Goal: Information Seeking & Learning: Learn about a topic

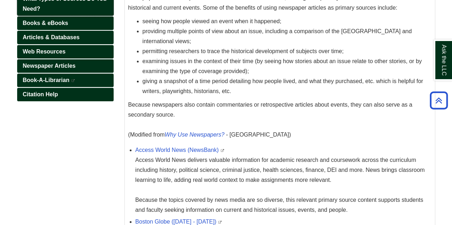
scroll to position [124, 0]
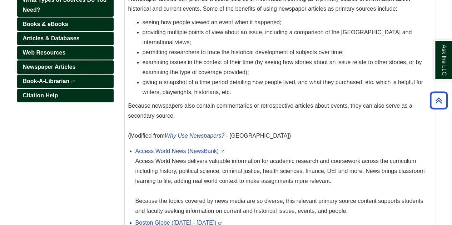
click at [59, 64] on span "Newspaper Articles" at bounding box center [49, 67] width 53 height 6
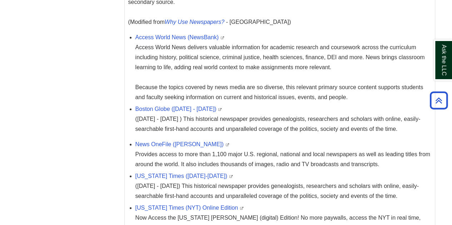
scroll to position [238, 0]
click at [151, 107] on link "Boston Globe ([DATE] - [DATE])" at bounding box center [175, 109] width 81 height 6
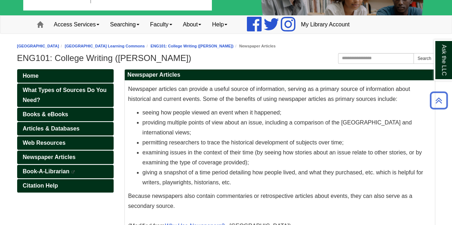
scroll to position [32, 0]
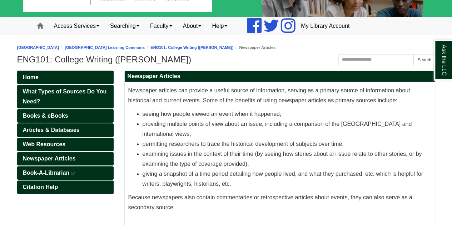
click at [71, 127] on span "Articles & Databases" at bounding box center [51, 130] width 57 height 6
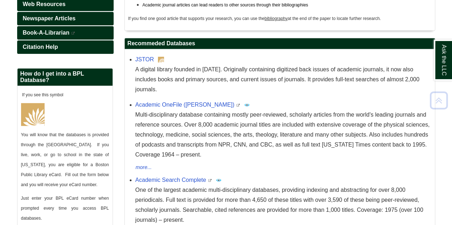
scroll to position [184, 0]
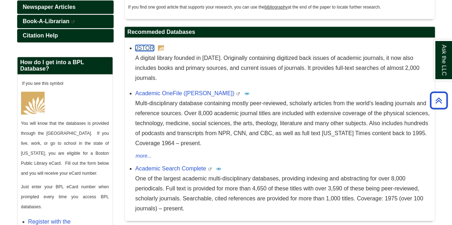
click at [146, 50] on link "JSTOR" at bounding box center [144, 48] width 19 height 6
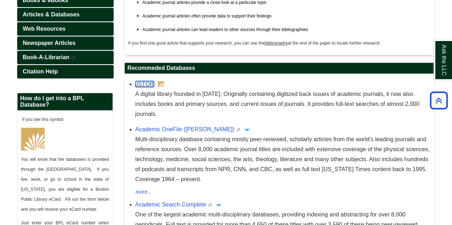
scroll to position [217, 0]
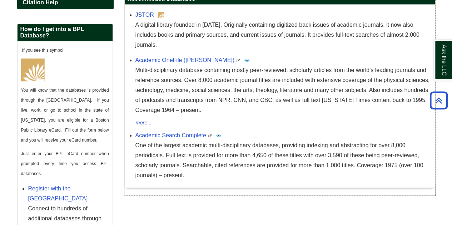
click at [178, 141] on p "One of the largest academic multi-disciplinary databases, providing indexing an…" at bounding box center [283, 161] width 296 height 40
click at [176, 132] on link "Academic Search Complete" at bounding box center [170, 135] width 71 height 6
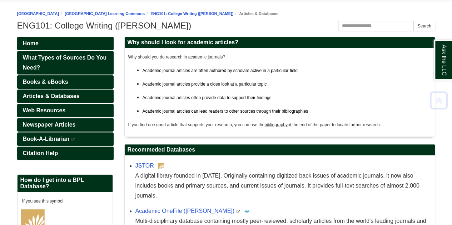
scroll to position [65, 0]
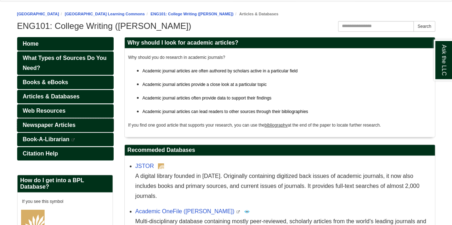
click at [47, 124] on span "Newspaper Articles" at bounding box center [49, 125] width 53 height 6
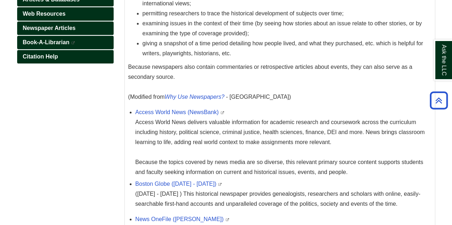
scroll to position [163, 0]
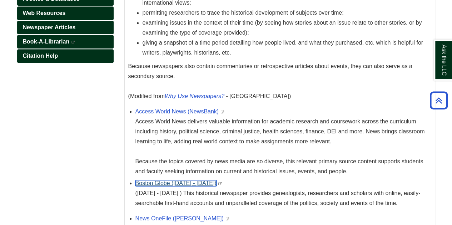
click at [144, 184] on link "Boston Globe (1872 - 1984)" at bounding box center [175, 183] width 81 height 6
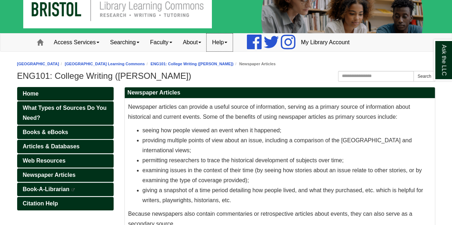
scroll to position [0, 0]
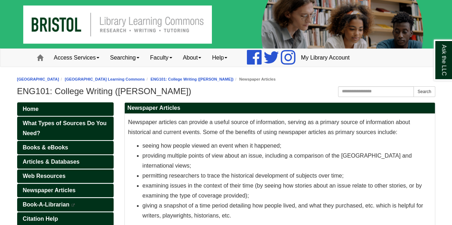
click at [49, 26] on img at bounding box center [226, 24] width 452 height 49
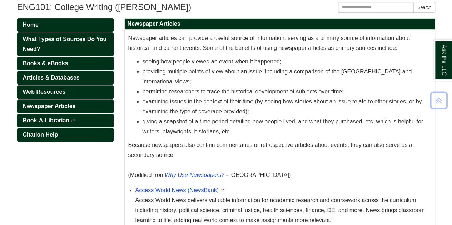
scroll to position [85, 0]
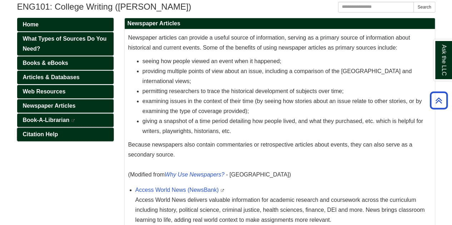
click at [54, 132] on span "Citation Help" at bounding box center [40, 134] width 35 height 6
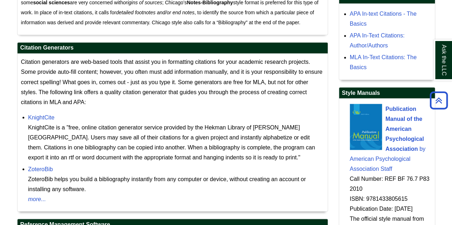
scroll to position [605, 0]
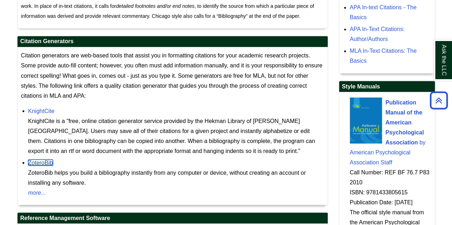
click at [44, 162] on link "ZoteroBib" at bounding box center [40, 163] width 25 height 6
